Goal: Information Seeking & Learning: Learn about a topic

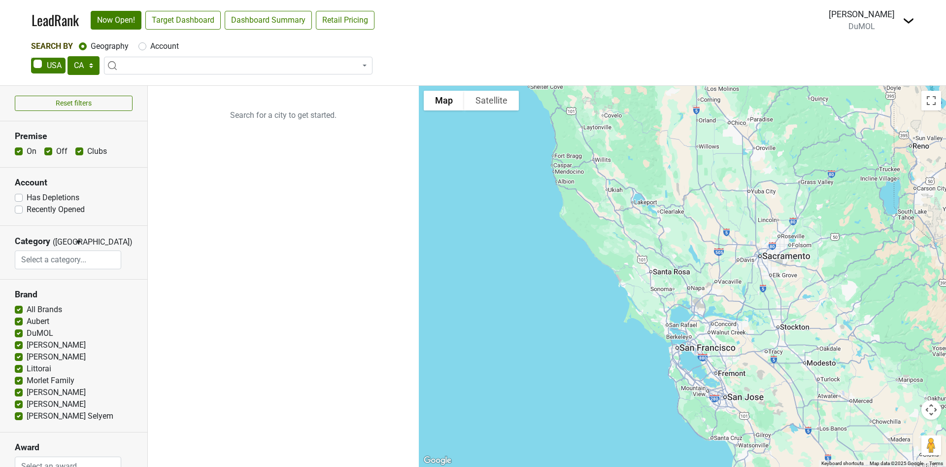
select select "CA"
select select
click at [162, 21] on link "Target Dashboard" at bounding box center [182, 20] width 75 height 19
click at [83, 58] on select "AK AL AR AZ CA CO CT DC DE FL GA HI IA ID IL IN KS KY LA MA MD ME MI MN MO MS M…" at bounding box center [84, 65] width 32 height 19
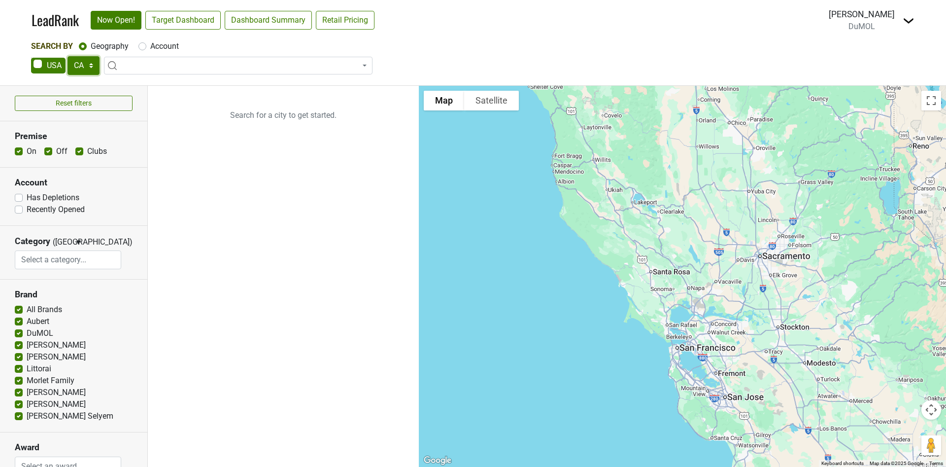
select select "[GEOGRAPHIC_DATA]"
click at [68, 56] on select "AK AL AR AZ CA CO CT DC DE FL GA HI IA ID IL IN KS KY LA MA MD ME MI MN MO MS M…" at bounding box center [84, 65] width 32 height 19
click at [186, 18] on link "Target Dashboard" at bounding box center [182, 20] width 75 height 19
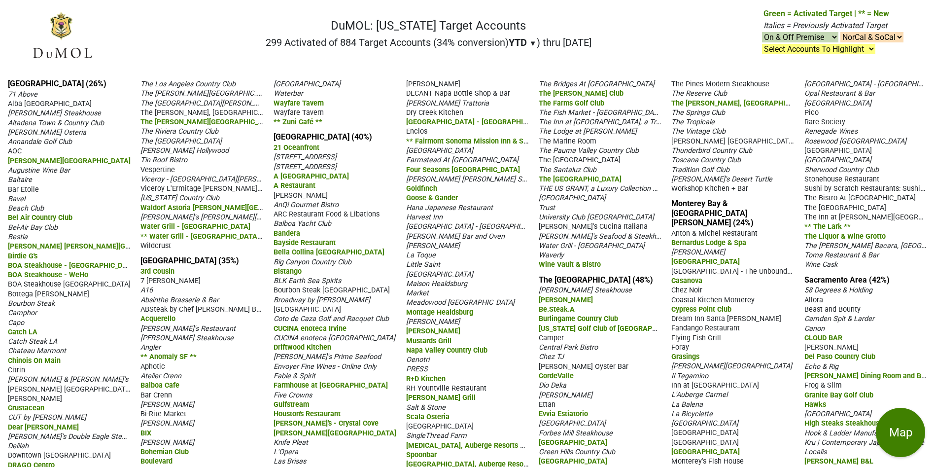
scroll to position [148, 0]
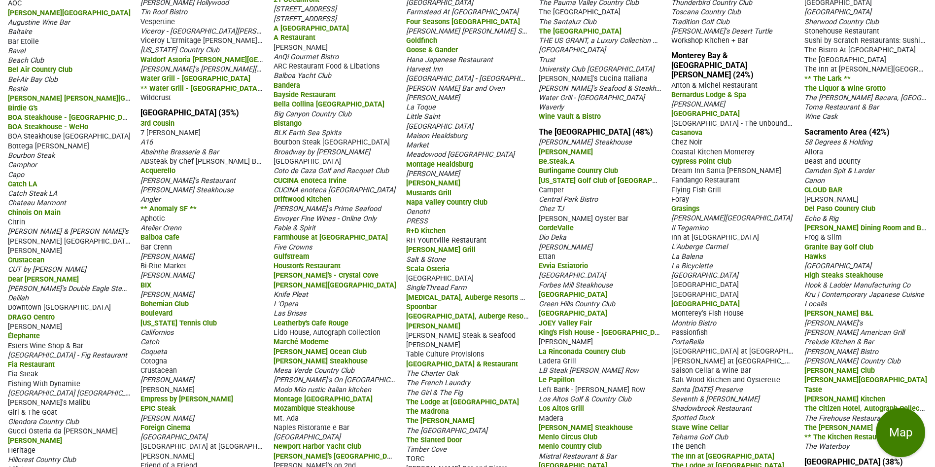
click at [837, 186] on span "CLOUD BAR" at bounding box center [823, 190] width 38 height 8
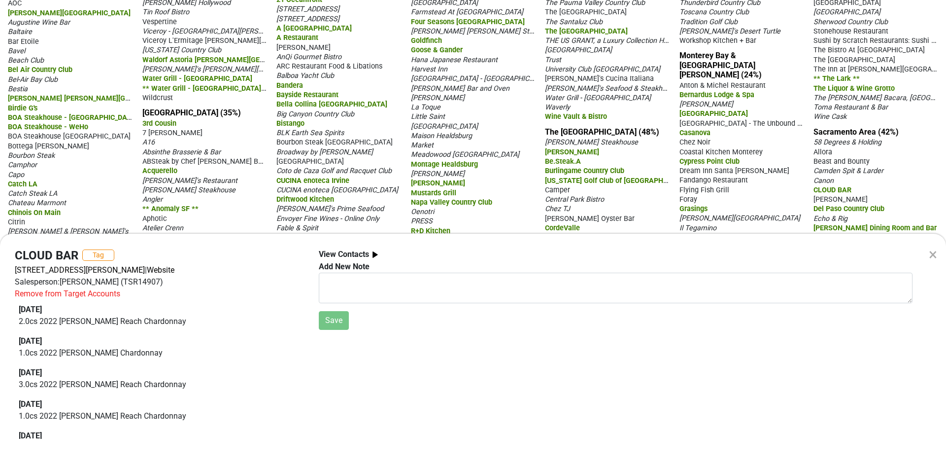
click at [934, 256] on div "×" at bounding box center [933, 254] width 8 height 24
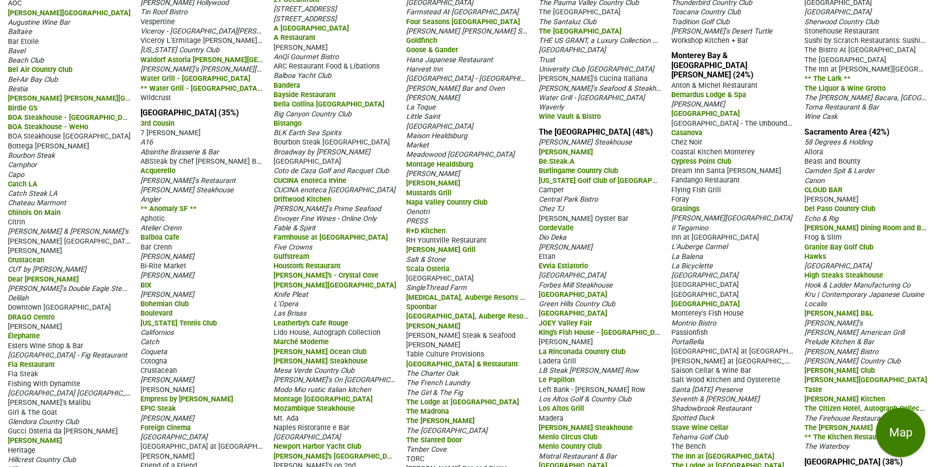
click at [864, 290] on span "Kru | Contemporary Japanese Cuisine" at bounding box center [864, 294] width 120 height 8
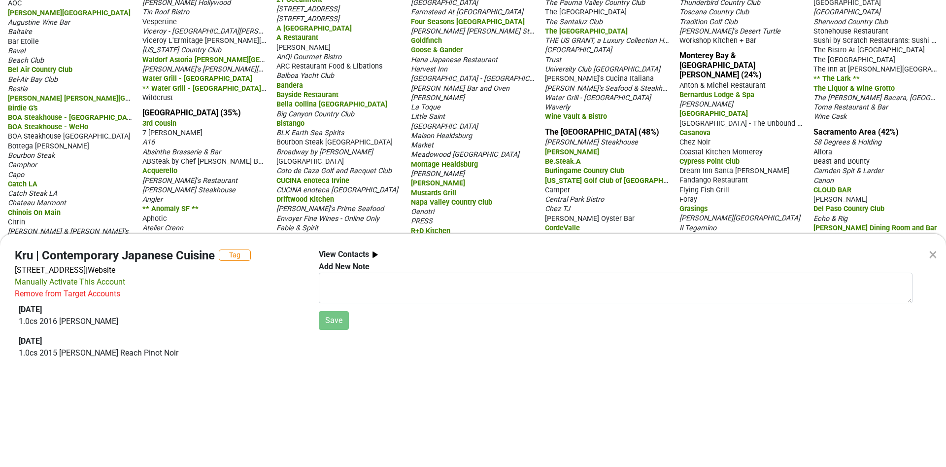
click at [914, 195] on div "× Kru | Contemporary Japanese Cuisine Tag 3135 Folsom Blvd, Sacramento, CA 9581…" at bounding box center [473, 233] width 946 height 467
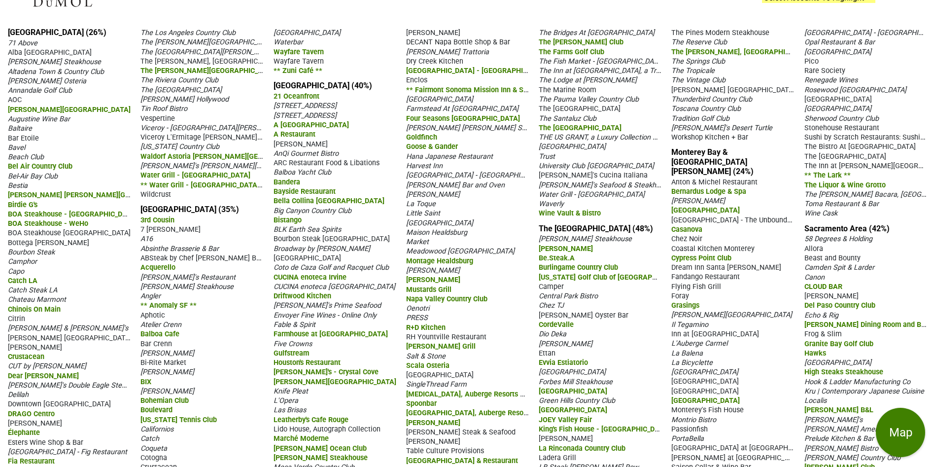
scroll to position [74, 0]
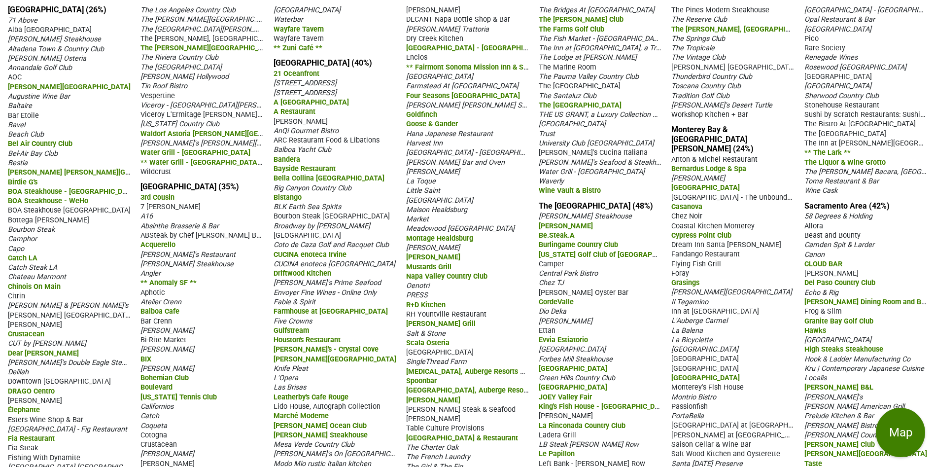
click at [811, 250] on span "Canon" at bounding box center [814, 254] width 20 height 8
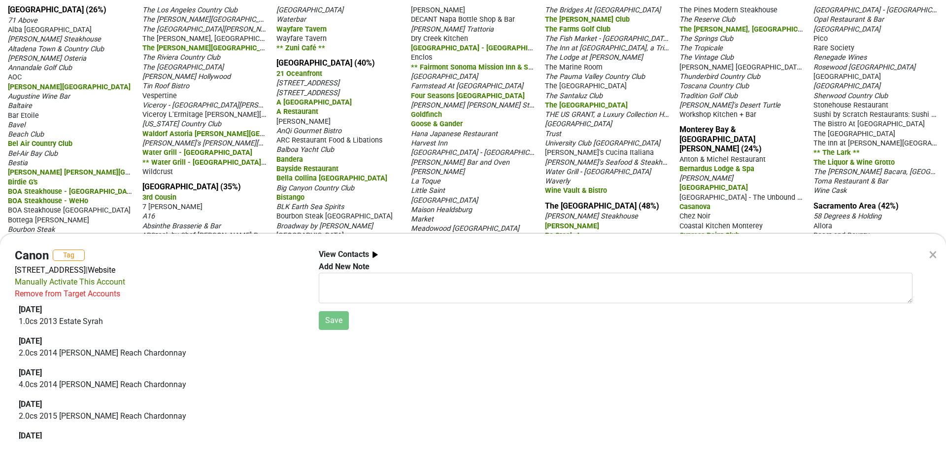
click at [930, 257] on div "×" at bounding box center [933, 254] width 8 height 24
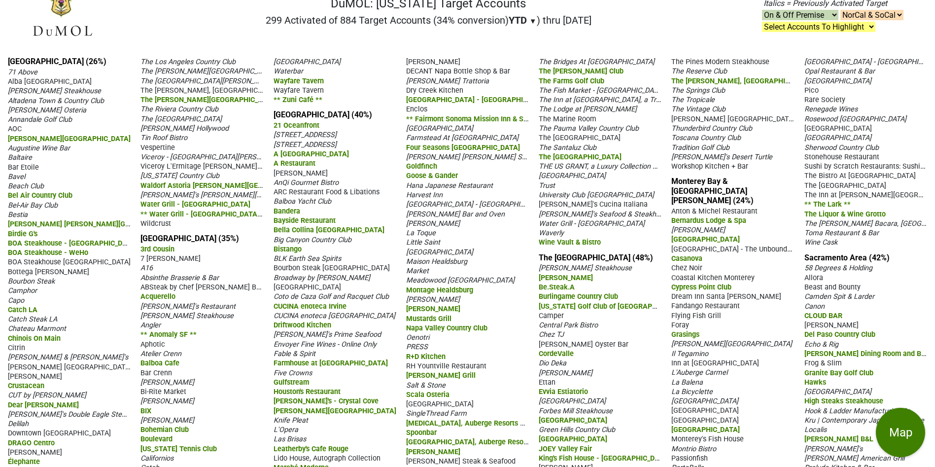
scroll to position [0, 0]
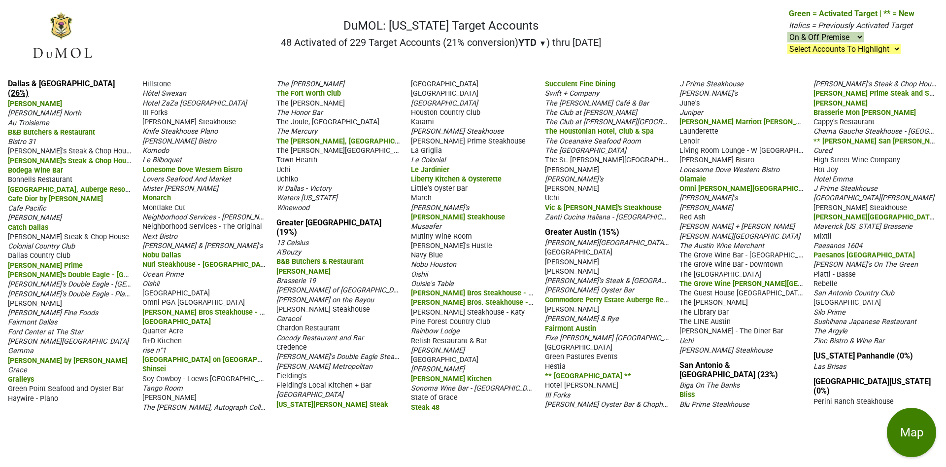
click at [72, 81] on link "Dallas & Fort Worth (26%)" at bounding box center [61, 88] width 107 height 19
click at [306, 223] on link "Greater Houston (19%)" at bounding box center [328, 227] width 105 height 19
click at [567, 230] on link "Greater Austin (15%)" at bounding box center [582, 231] width 74 height 9
click at [708, 362] on link "San Antonio & Southern TX (23%)" at bounding box center [729, 369] width 99 height 19
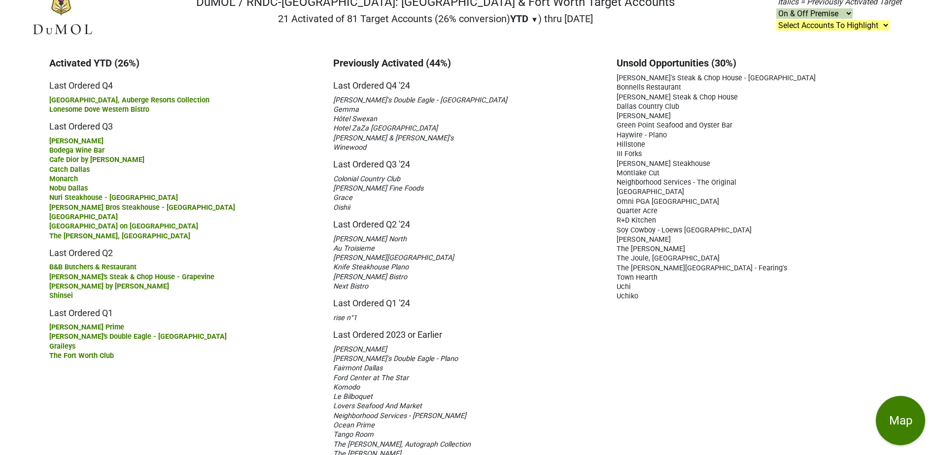
scroll to position [0, 0]
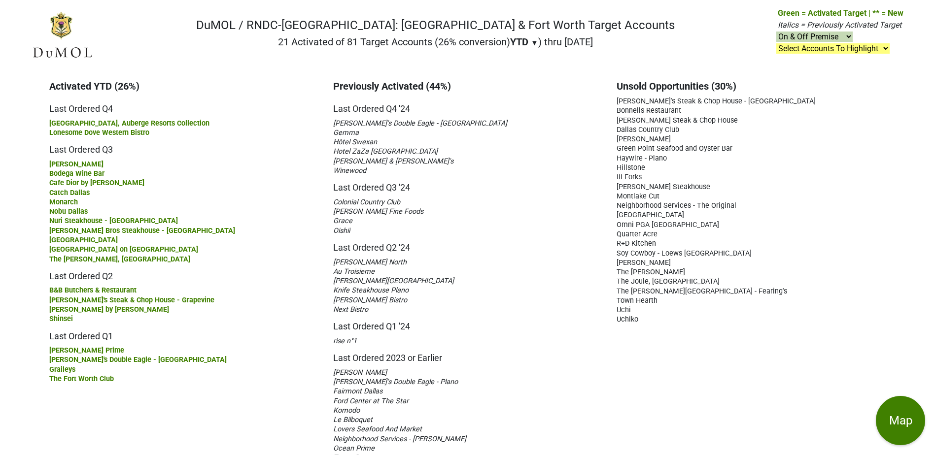
drag, startPoint x: 834, startPoint y: 12, endPoint x: 545, endPoint y: 251, distance: 375.5
click at [546, 251] on h5 "Last Ordered Q2 '24" at bounding box center [467, 244] width 269 height 18
click at [887, 50] on select "Select Accounts To Highlight **Activated After 9/1/25** Prev. Active, YTD Non-B…" at bounding box center [832, 48] width 113 height 10
select select ".nonbuy-ytd"
click at [777, 43] on select "Select Accounts To Highlight **Activated After 9/1/25** Prev. Active, YTD Non-B…" at bounding box center [832, 48] width 113 height 10
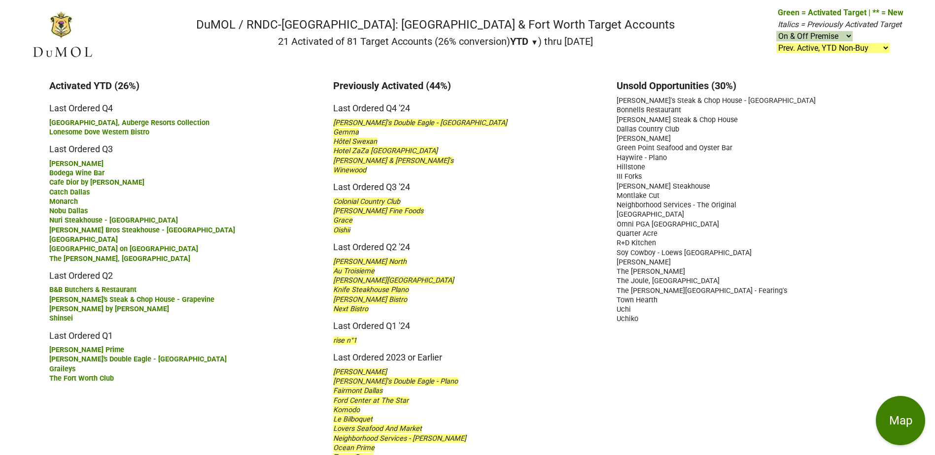
scroll to position [0, 0]
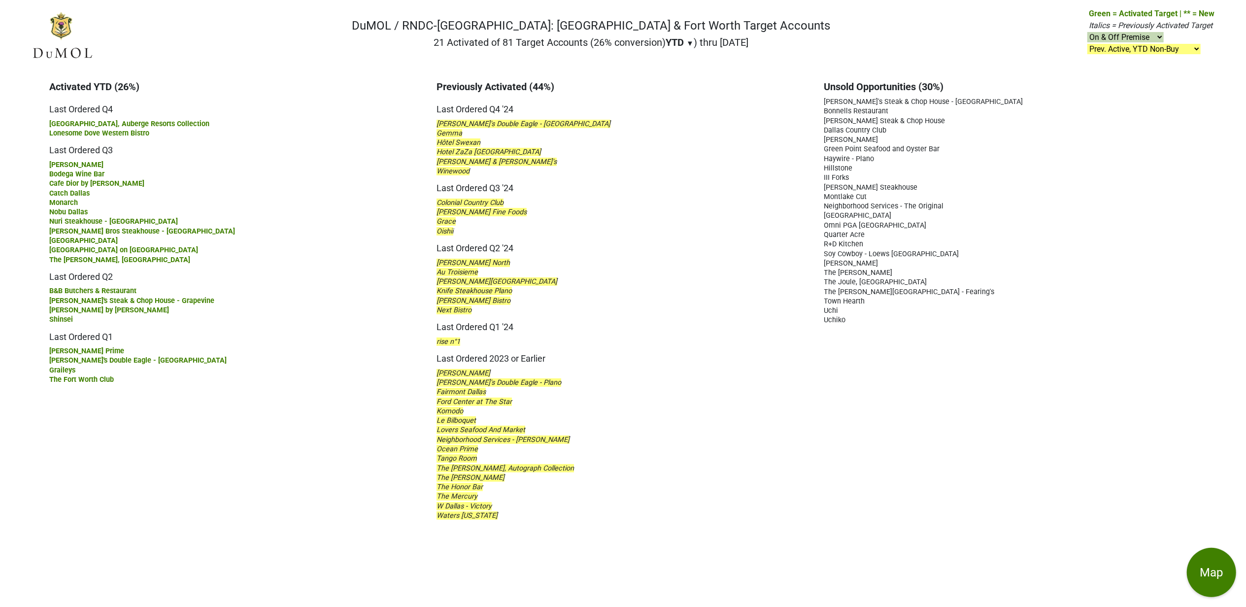
drag, startPoint x: 932, startPoint y: 0, endPoint x: 760, endPoint y: 387, distance: 423.5
click at [760, 387] on div "Del Frisco's Double Eagle - Plano" at bounding box center [623, 381] width 373 height 9
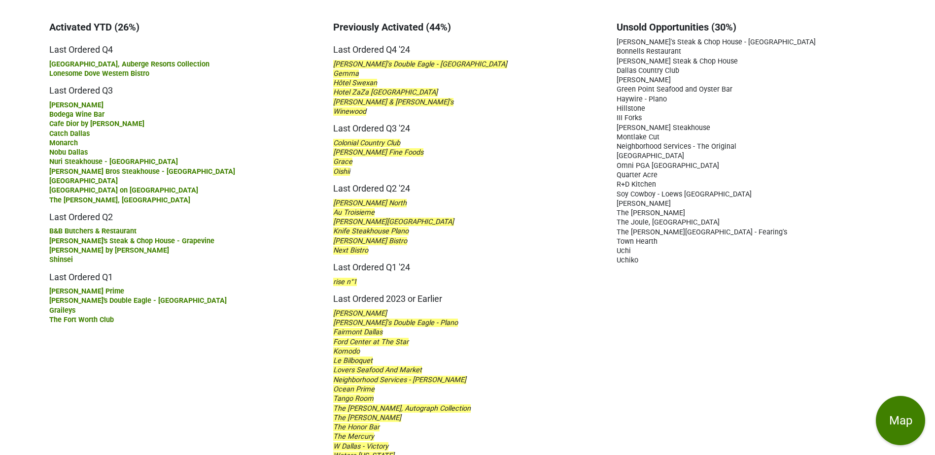
scroll to position [74, 0]
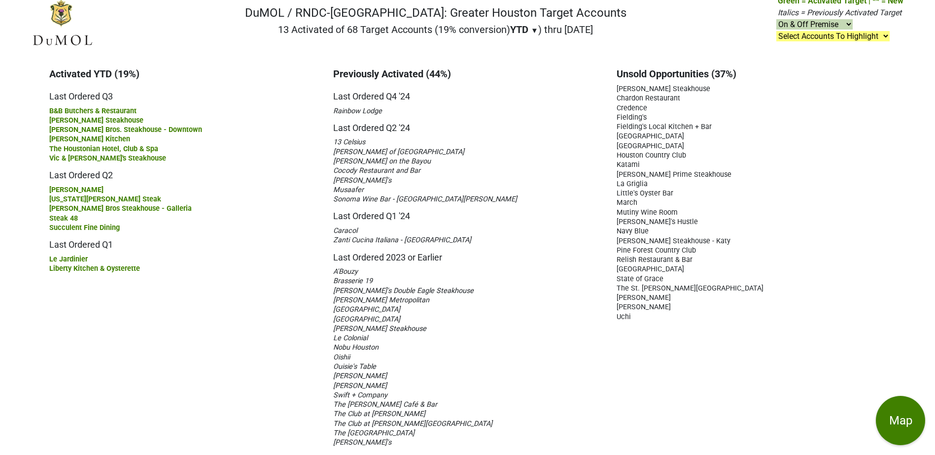
scroll to position [15, 0]
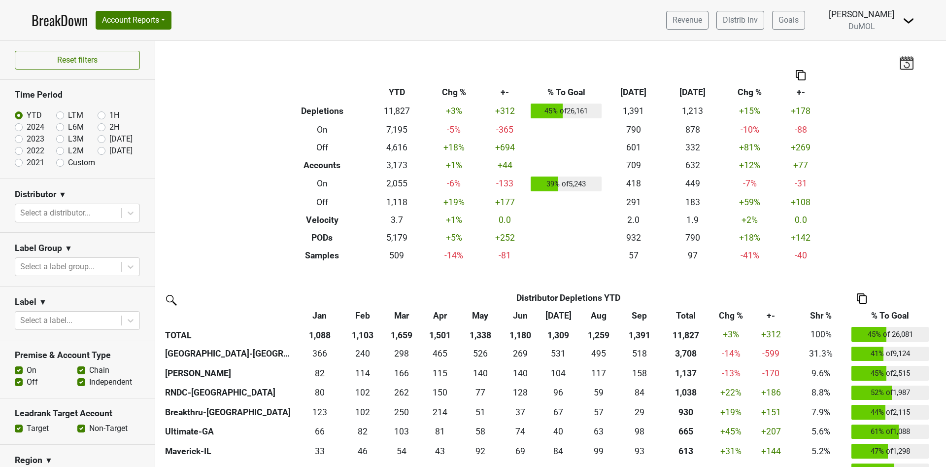
click at [109, 151] on label "[DATE]" at bounding box center [120, 151] width 23 height 12
click at [98, 151] on input "[DATE]" at bounding box center [117, 150] width 39 height 10
radio input "true"
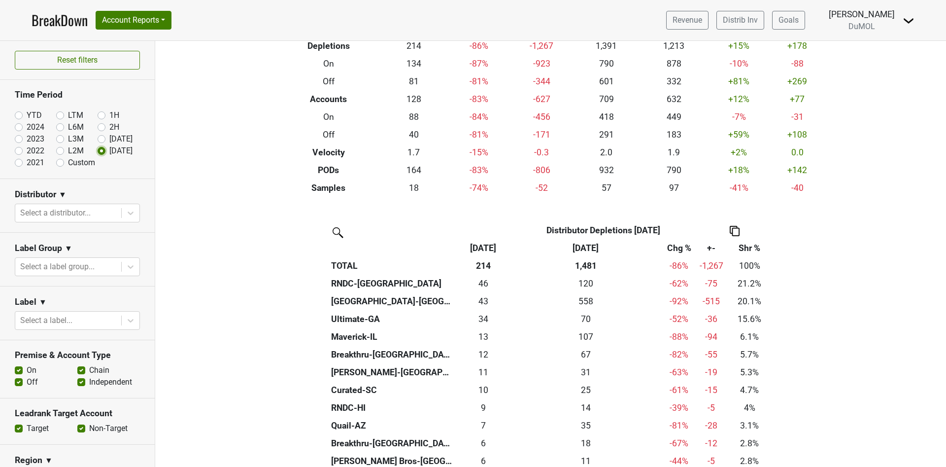
scroll to position [148, 0]
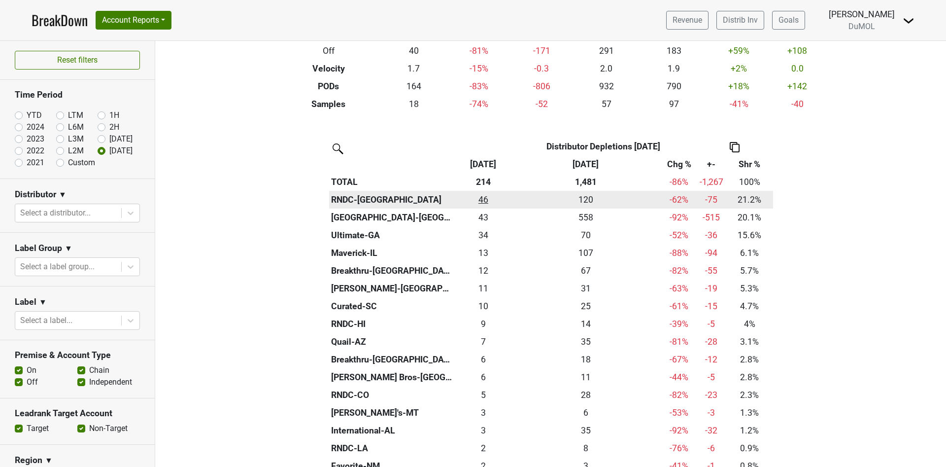
click at [476, 199] on div "45.5 46" at bounding box center [483, 199] width 49 height 13
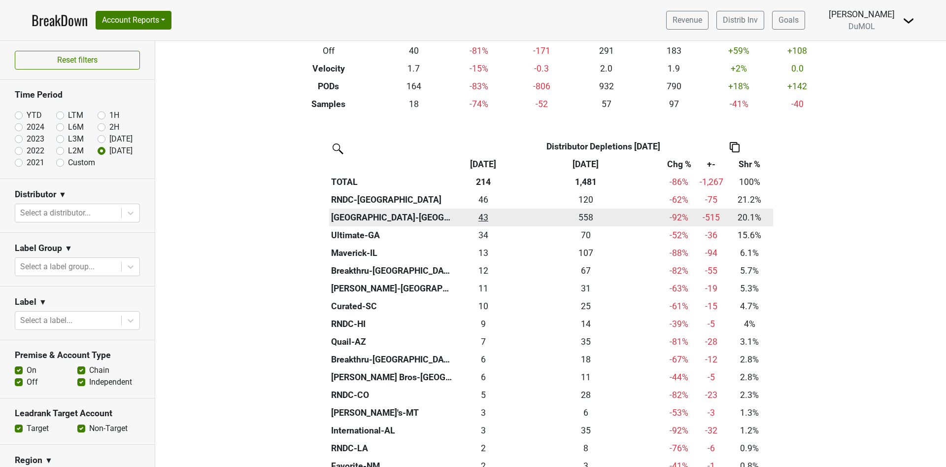
click at [477, 221] on div "43 43" at bounding box center [483, 217] width 49 height 13
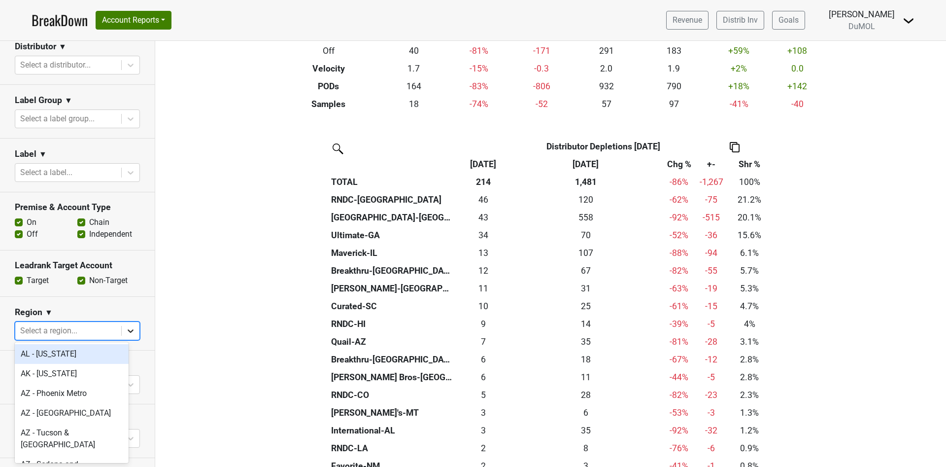
click at [128, 329] on icon at bounding box center [131, 330] width 6 height 3
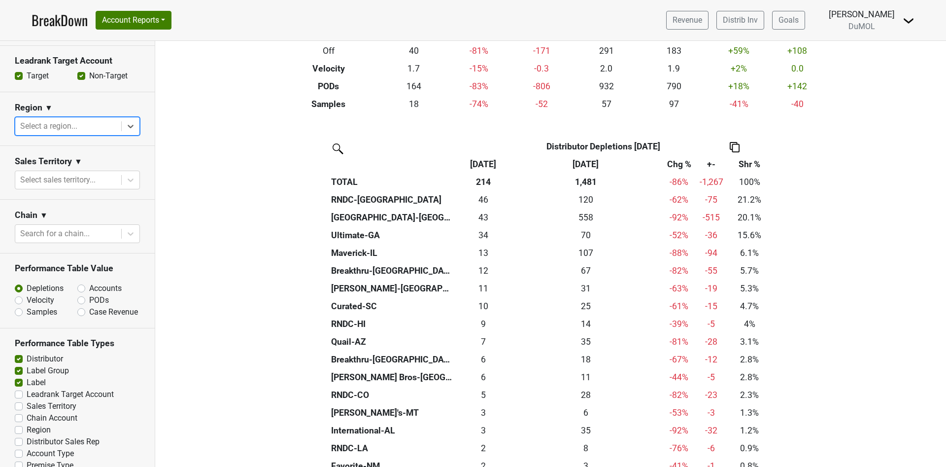
scroll to position [376, 0]
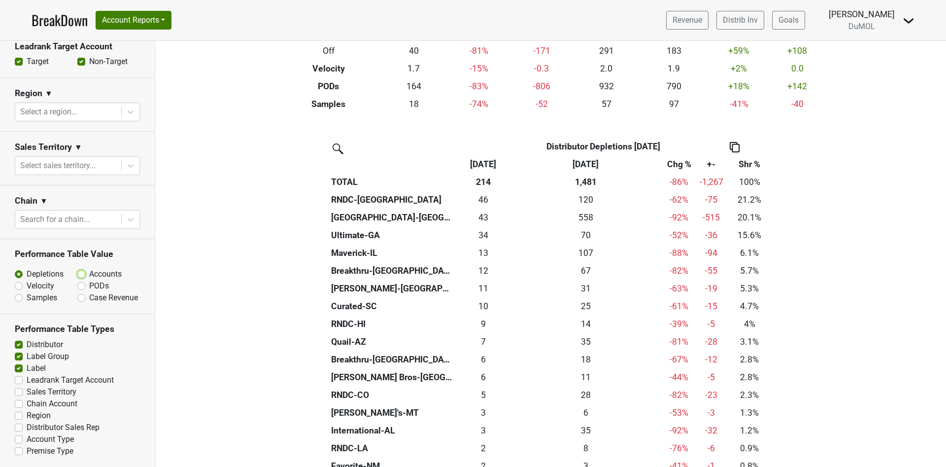
click at [80, 268] on input "Accounts" at bounding box center [107, 273] width 60 height 10
radio input "true"
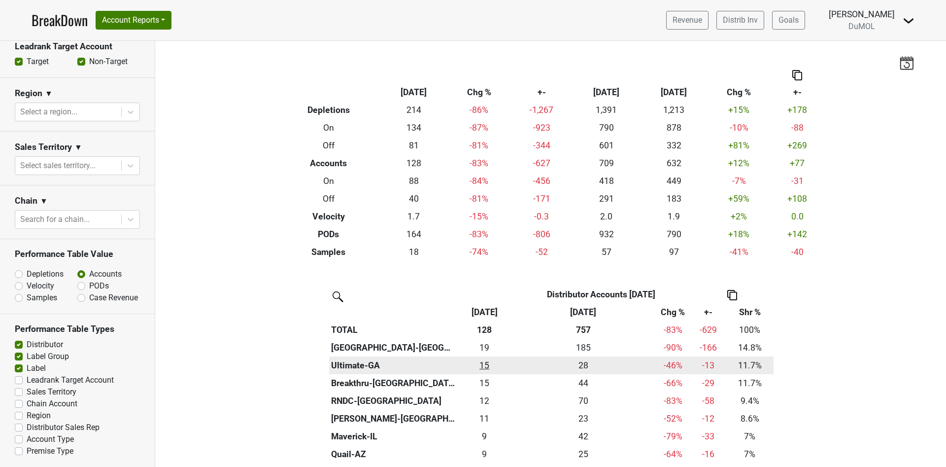
click at [479, 367] on div "15 15" at bounding box center [484, 365] width 49 height 13
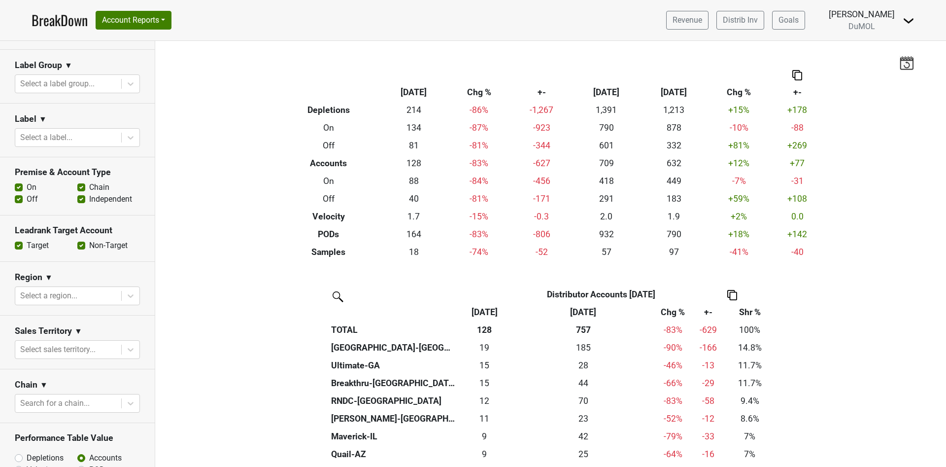
scroll to position [149, 0]
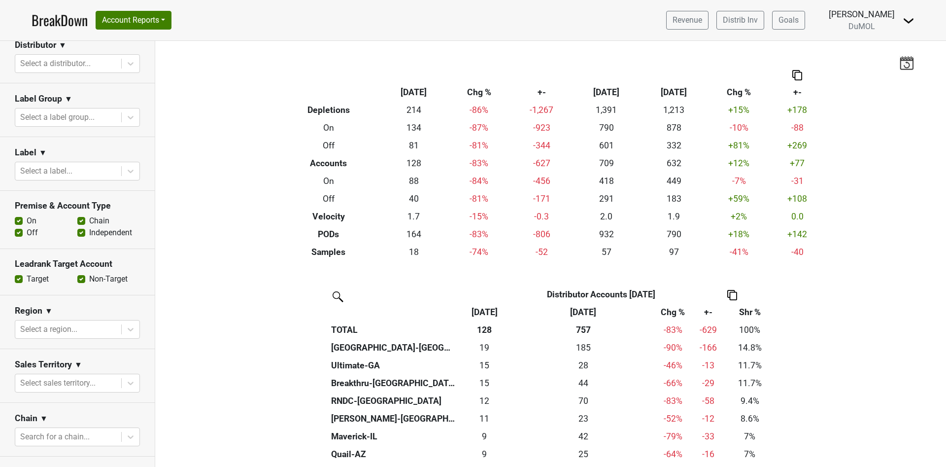
click at [27, 232] on label "Off" at bounding box center [32, 233] width 11 height 12
click at [21, 232] on input "Off" at bounding box center [19, 232] width 8 height 10
checkbox input "false"
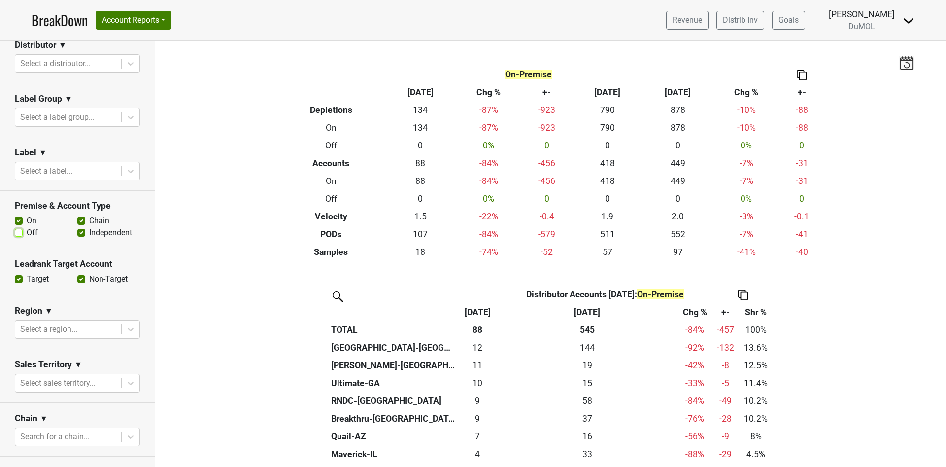
scroll to position [74, 0]
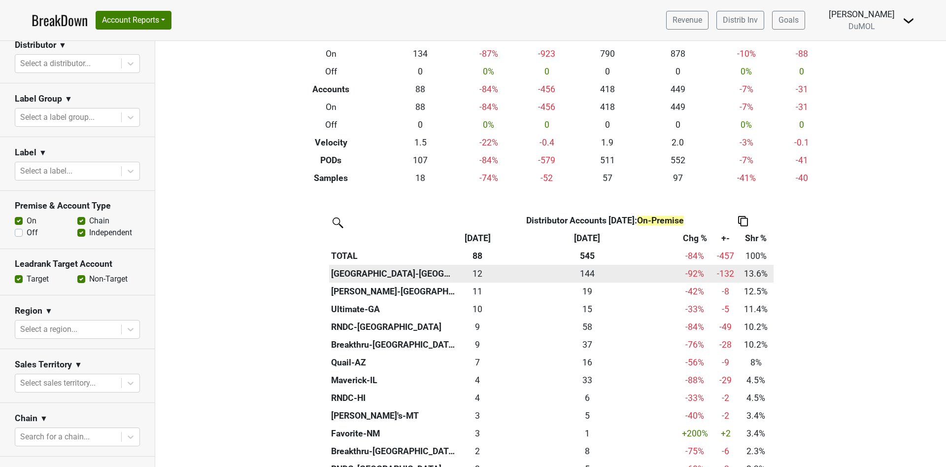
click at [582, 276] on div "144 144" at bounding box center [587, 273] width 175 height 13
click at [583, 273] on div "144 144" at bounding box center [587, 273] width 175 height 13
click at [477, 275] on div "12 12" at bounding box center [477, 273] width 35 height 13
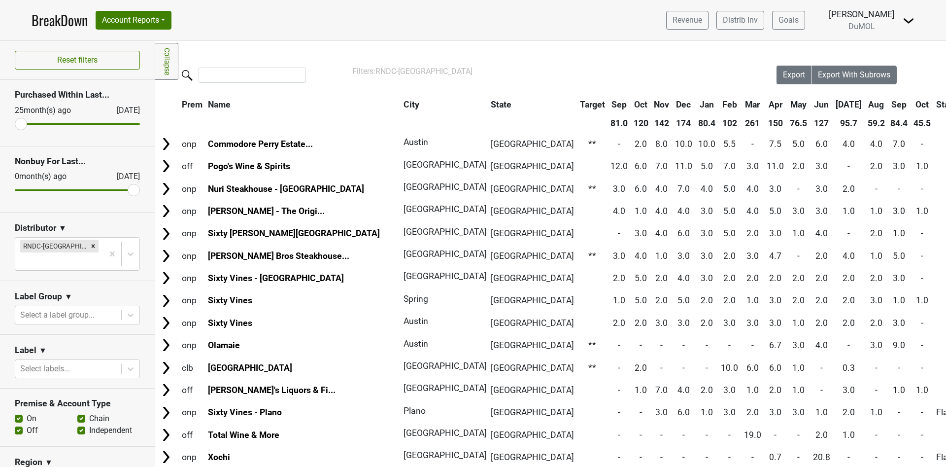
click at [911, 104] on th "Oct" at bounding box center [922, 105] width 22 height 18
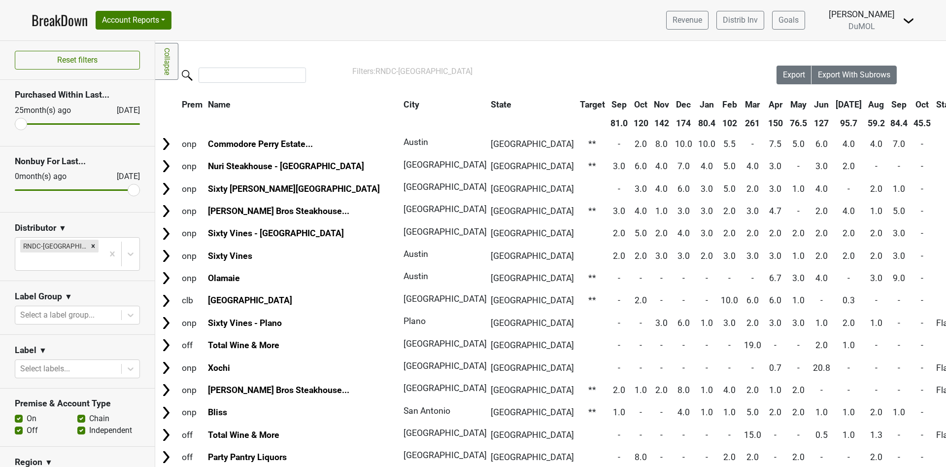
click at [911, 104] on th "Oct" at bounding box center [922, 105] width 22 height 18
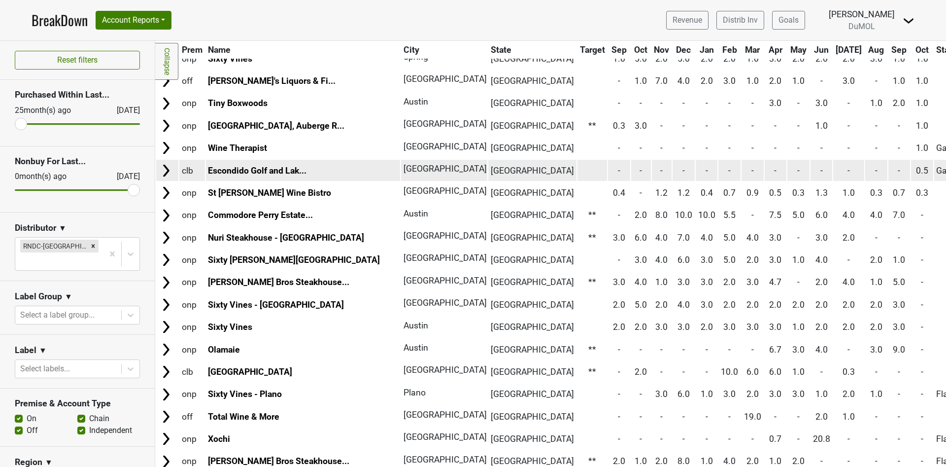
scroll to position [222, 0]
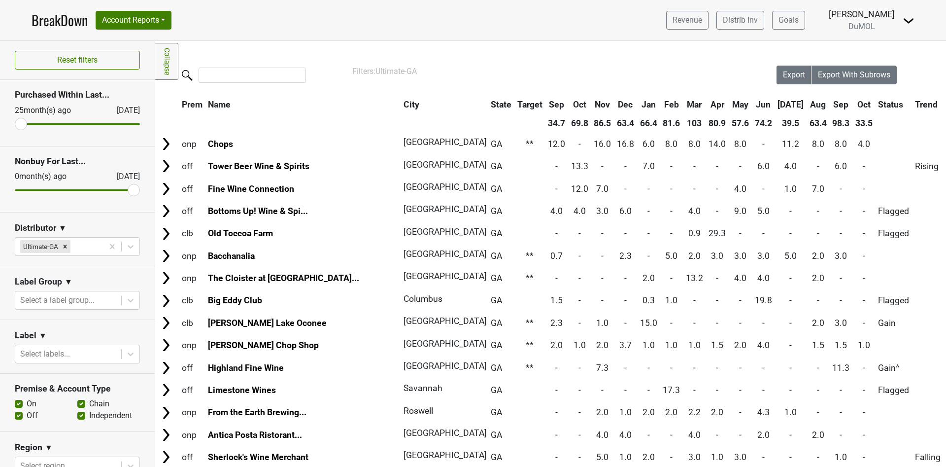
click at [853, 103] on th "Oct" at bounding box center [864, 105] width 22 height 18
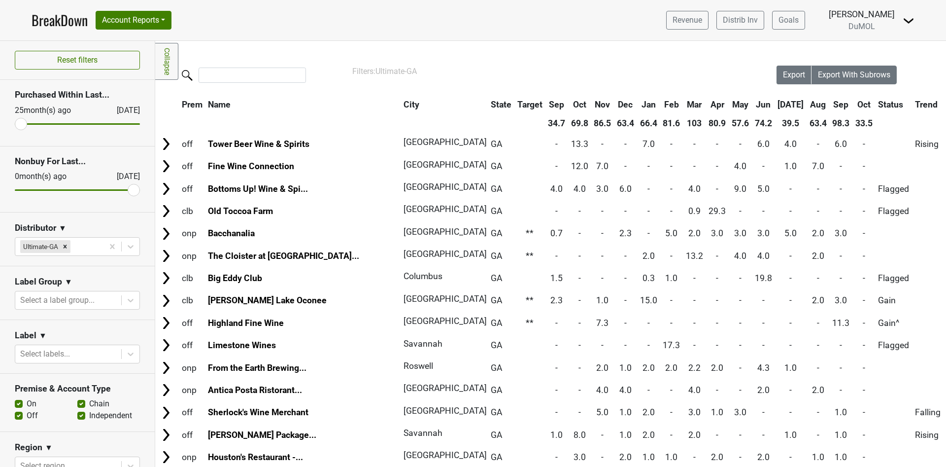
click at [853, 103] on th "Oct" at bounding box center [864, 105] width 22 height 18
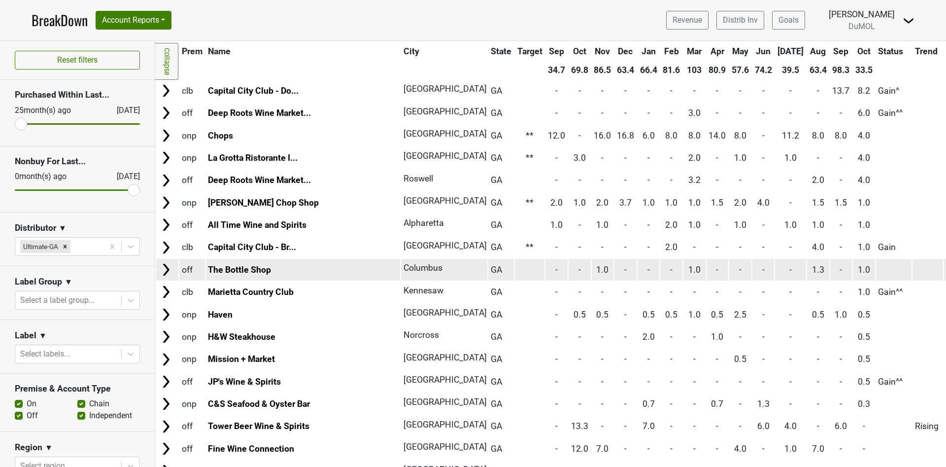
scroll to position [74, 0]
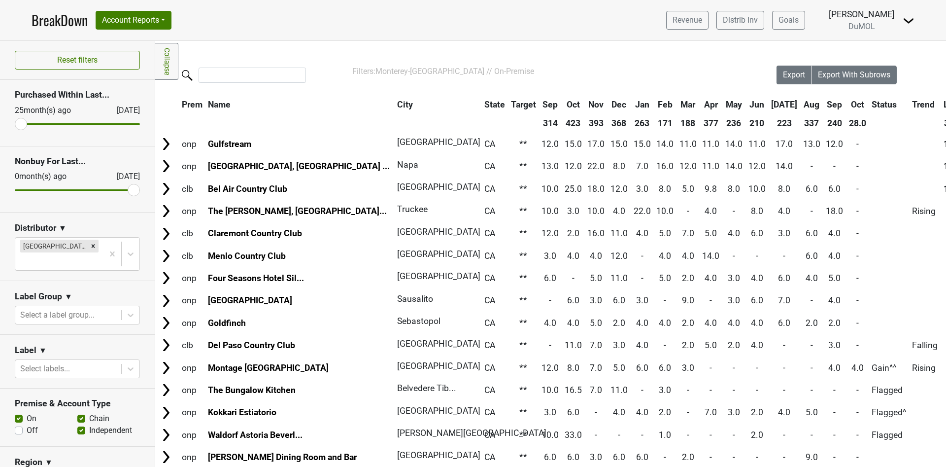
click at [539, 105] on th "Sep" at bounding box center [550, 105] width 22 height 18
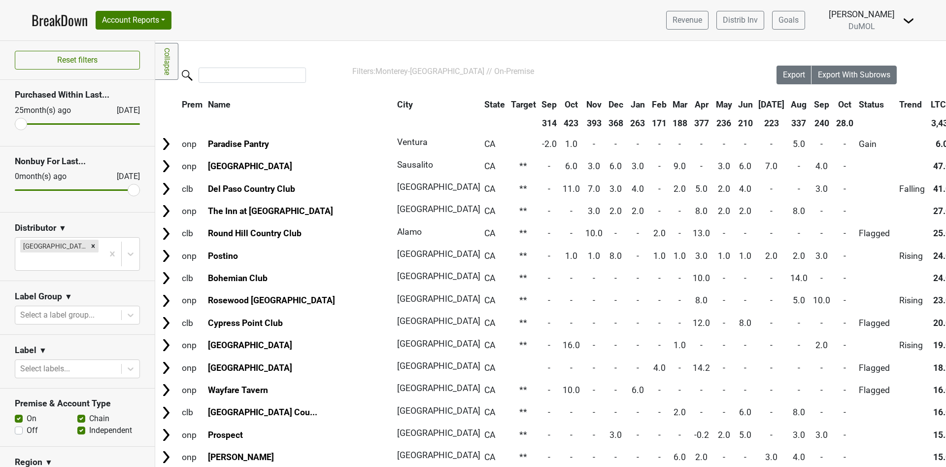
click at [539, 105] on th "Sep" at bounding box center [549, 105] width 20 height 18
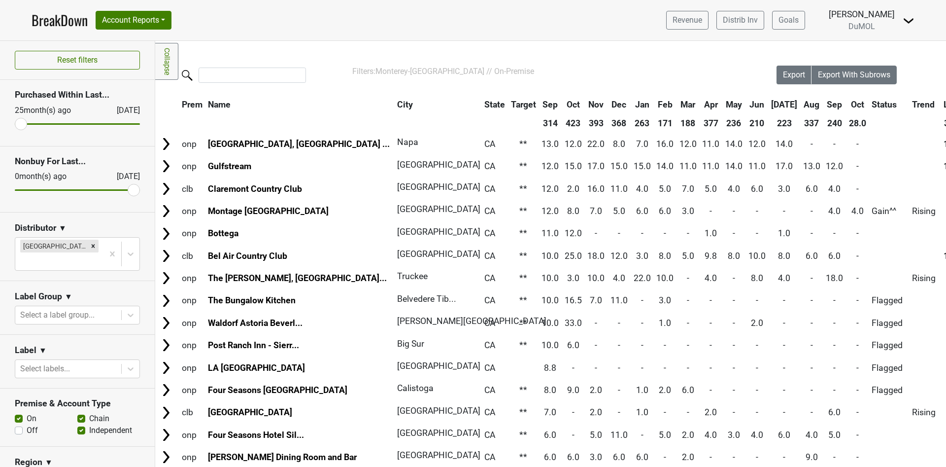
click at [562, 103] on th "Oct" at bounding box center [573, 105] width 22 height 18
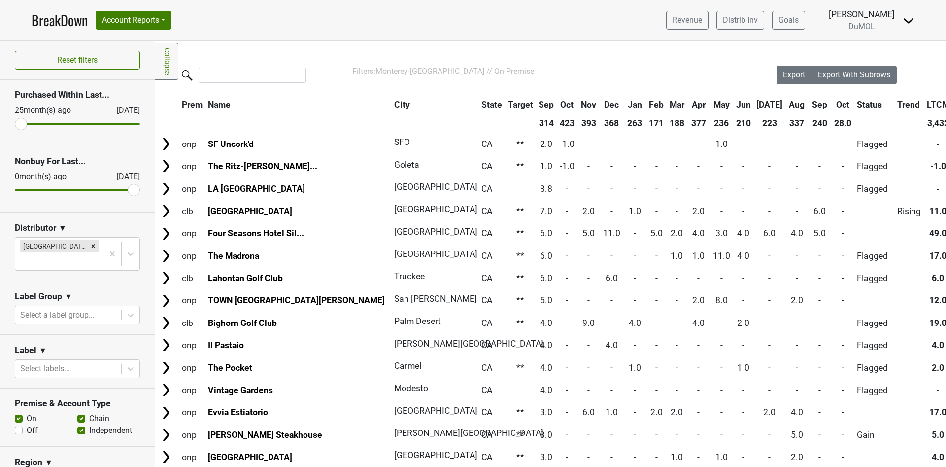
click at [557, 103] on th "Oct" at bounding box center [567, 105] width 20 height 18
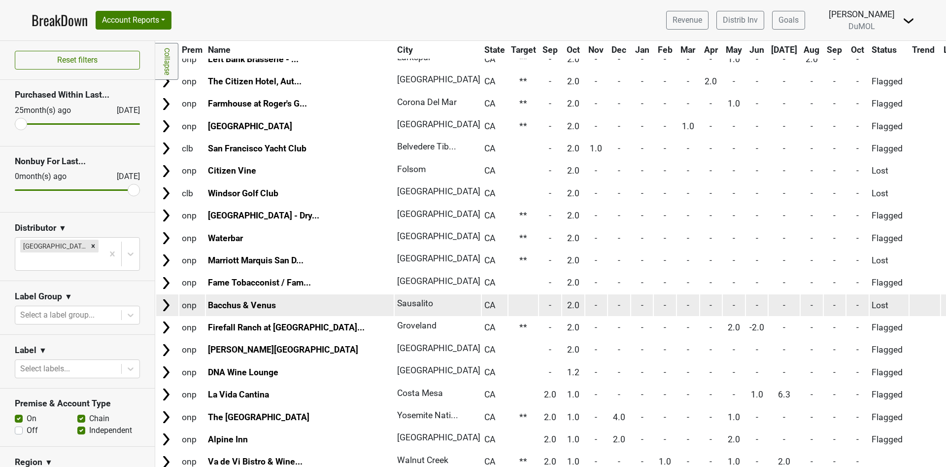
scroll to position [1404, 0]
